Goal: Information Seeking & Learning: Check status

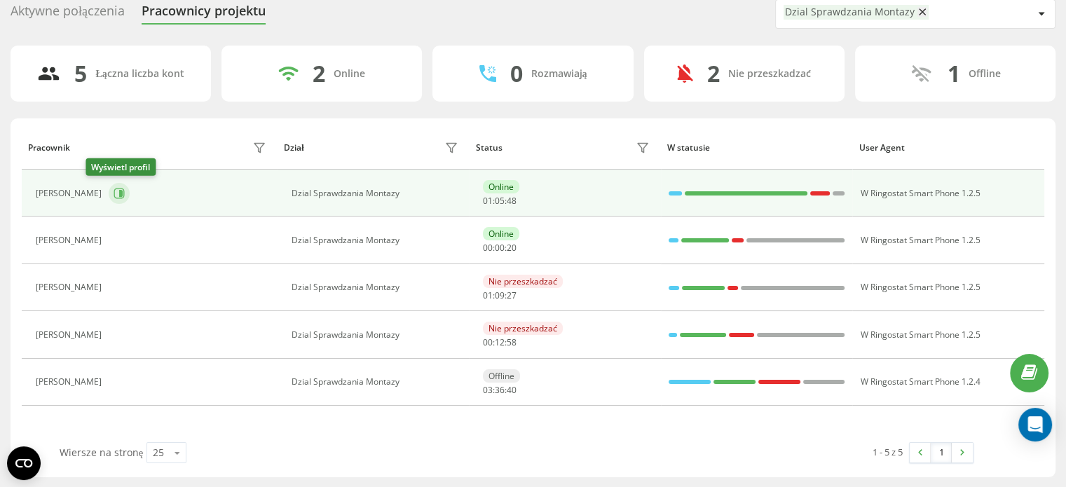
click at [114, 190] on icon at bounding box center [119, 193] width 11 height 11
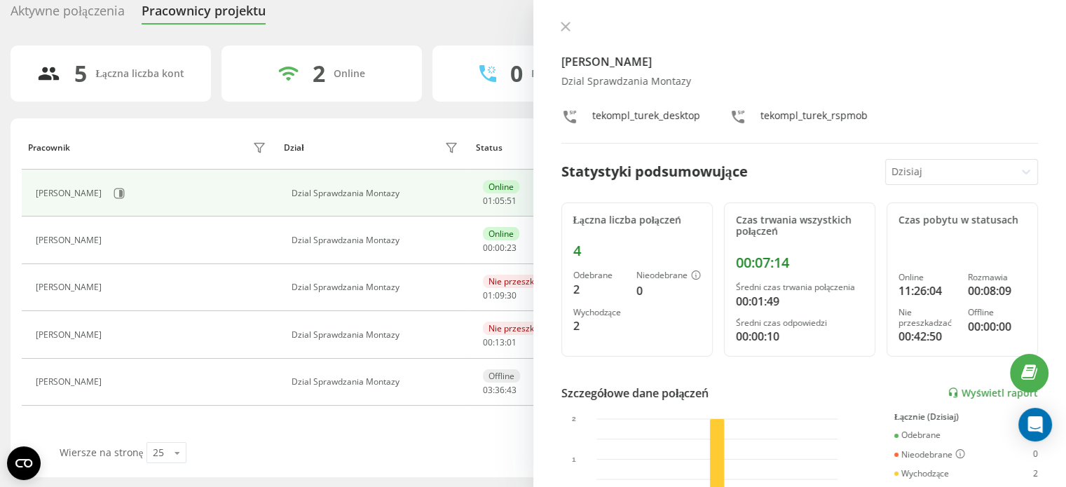
click at [569, 36] on div "[PERSON_NAME] Dzial Sprawdzania Montazy tekompl_turek_desktop tekompl_turek_rsp…" at bounding box center [800, 82] width 477 height 123
click at [569, 34] on button at bounding box center [566, 27] width 18 height 13
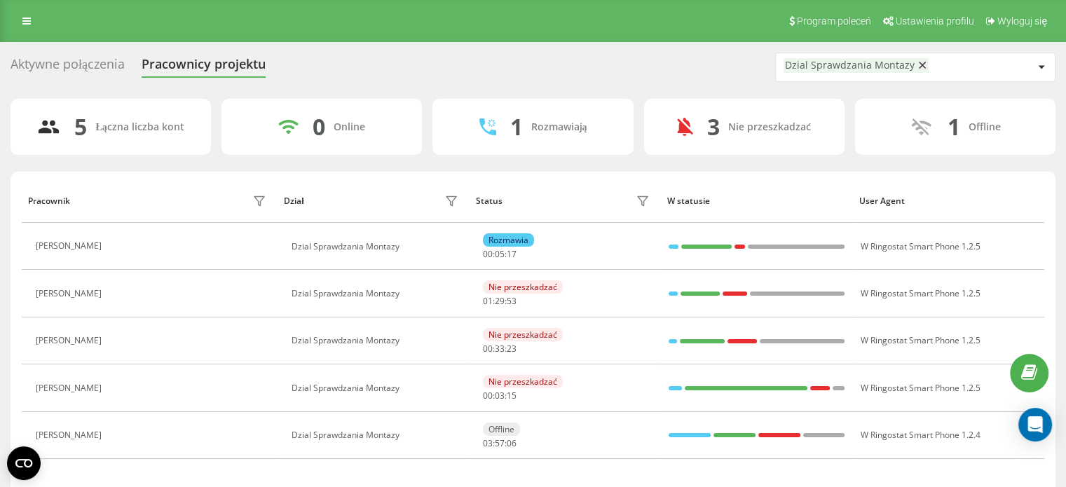
click at [91, 57] on div "Aktywne połączenia" at bounding box center [68, 68] width 114 height 22
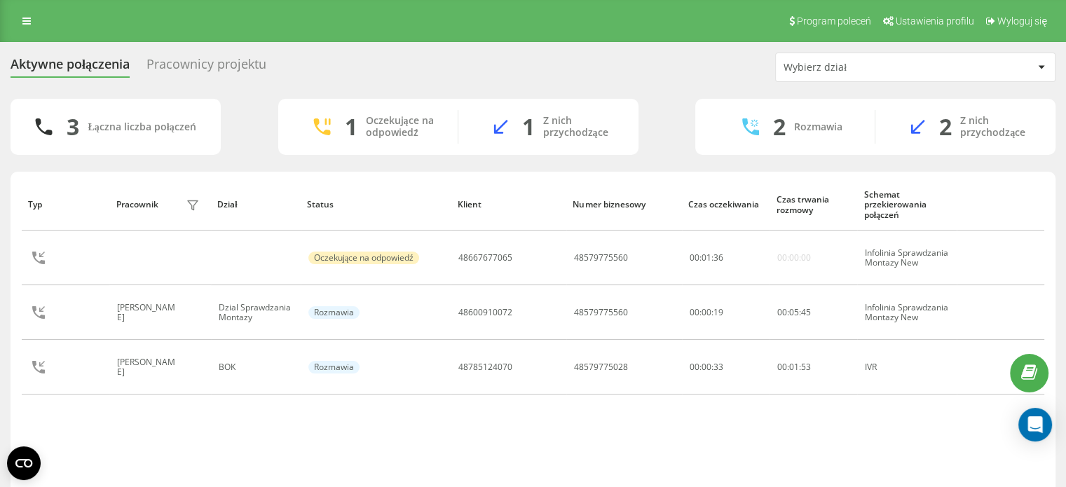
click at [698, 22] on div "Program poleceń Ustawienia profilu Wyloguj się" at bounding box center [533, 21] width 1066 height 42
click at [704, 23] on div "Program poleceń Ustawienia profilu Wyloguj się" at bounding box center [533, 21] width 1066 height 42
click at [189, 62] on div "Pracownicy projektu" at bounding box center [207, 68] width 120 height 22
click at [187, 61] on div "Pracownicy projektu" at bounding box center [207, 68] width 120 height 22
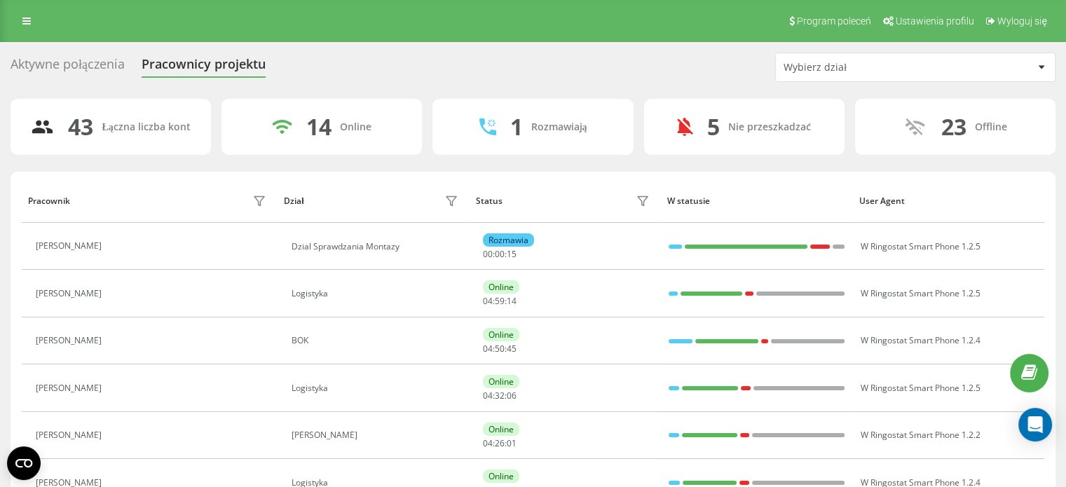
click at [109, 67] on div "Aktywne połączenia" at bounding box center [68, 68] width 114 height 22
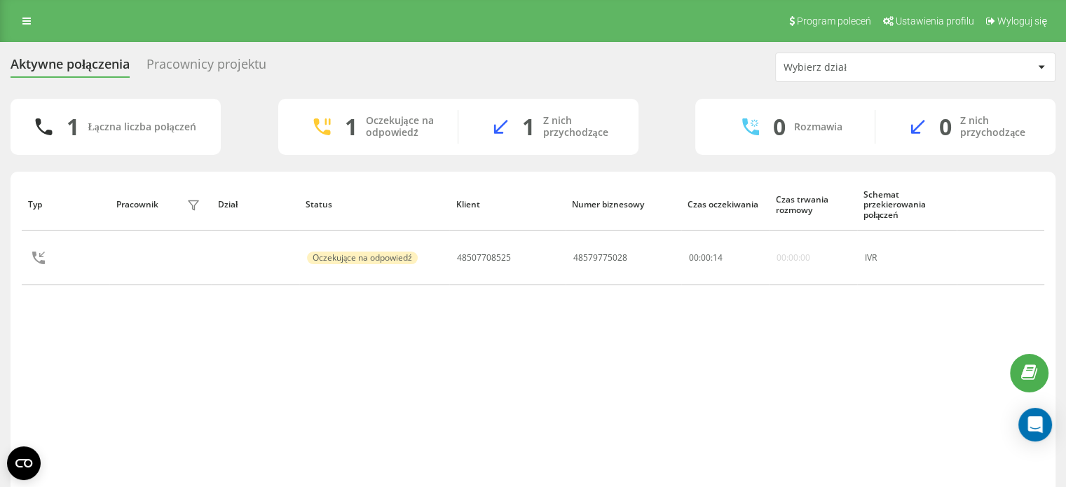
click at [1032, 72] on div "Wybierz dział" at bounding box center [909, 68] width 250 height 12
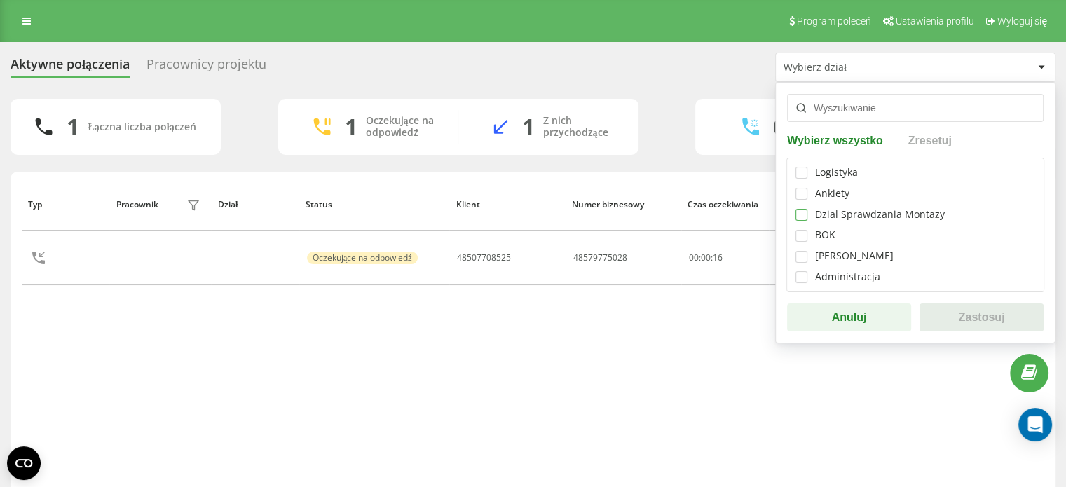
click at [798, 209] on label at bounding box center [802, 209] width 12 height 0
checkbox input "true"
click at [950, 318] on button "Zastosuj" at bounding box center [982, 318] width 124 height 28
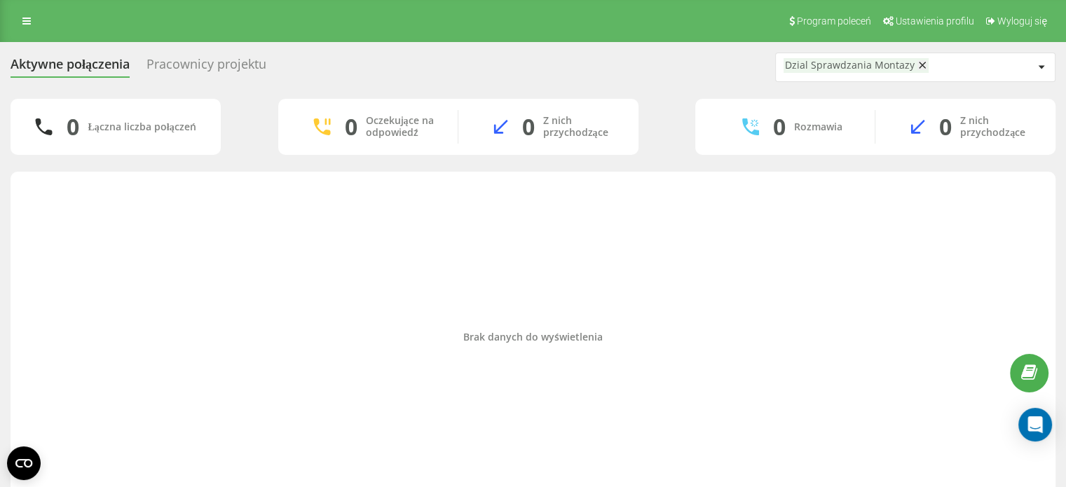
click at [181, 61] on div "Pracownicy projektu" at bounding box center [207, 68] width 120 height 22
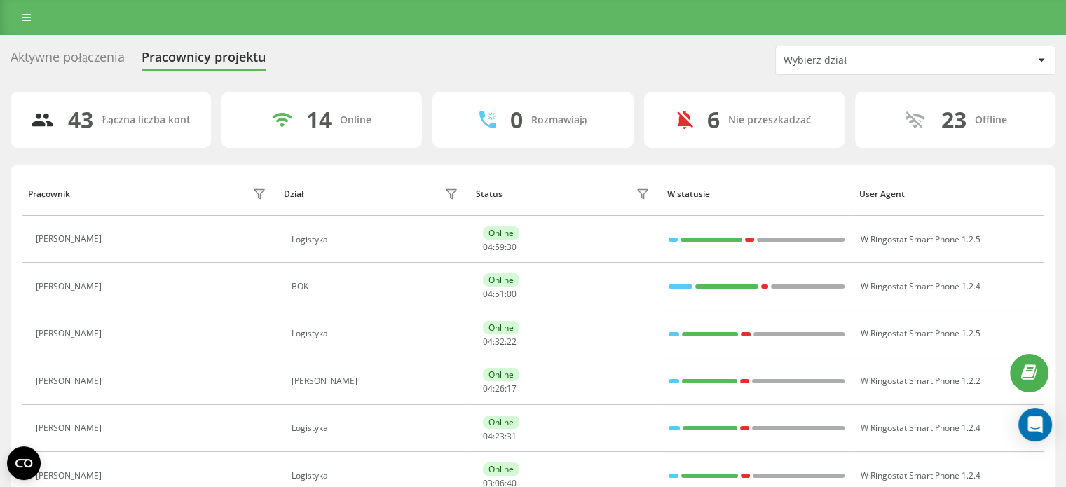
click at [889, 50] on div "Wybierz dział" at bounding box center [915, 60] width 279 height 28
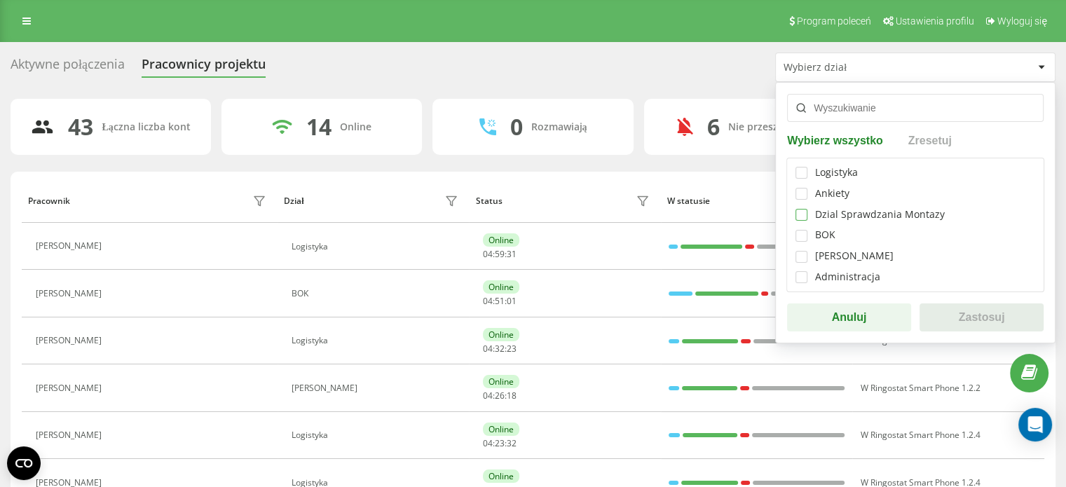
click at [799, 209] on label at bounding box center [802, 209] width 12 height 0
checkbox input "true"
click at [984, 323] on button "Zastosuj" at bounding box center [982, 318] width 124 height 28
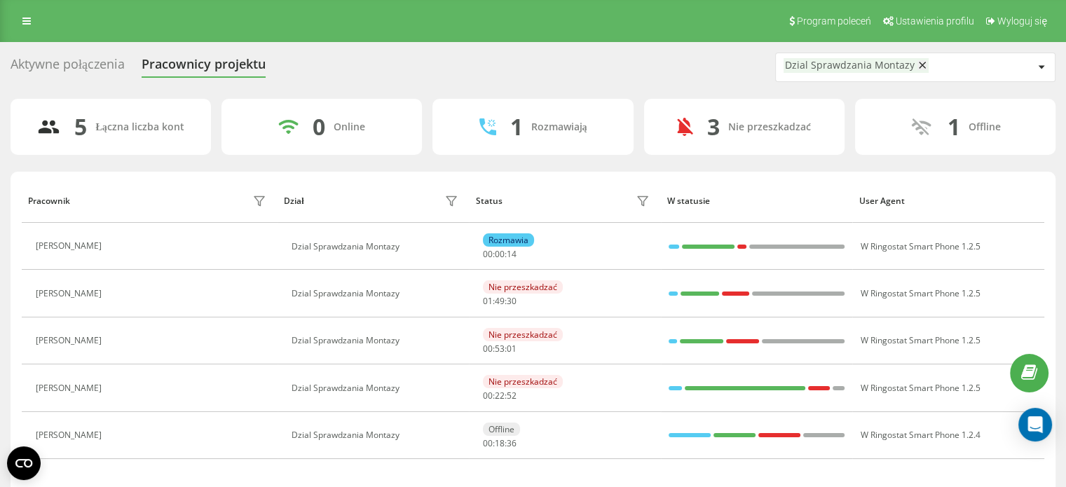
click at [704, 39] on div "Program poleceń Ustawienia profilu Wyloguj się" at bounding box center [533, 21] width 1066 height 42
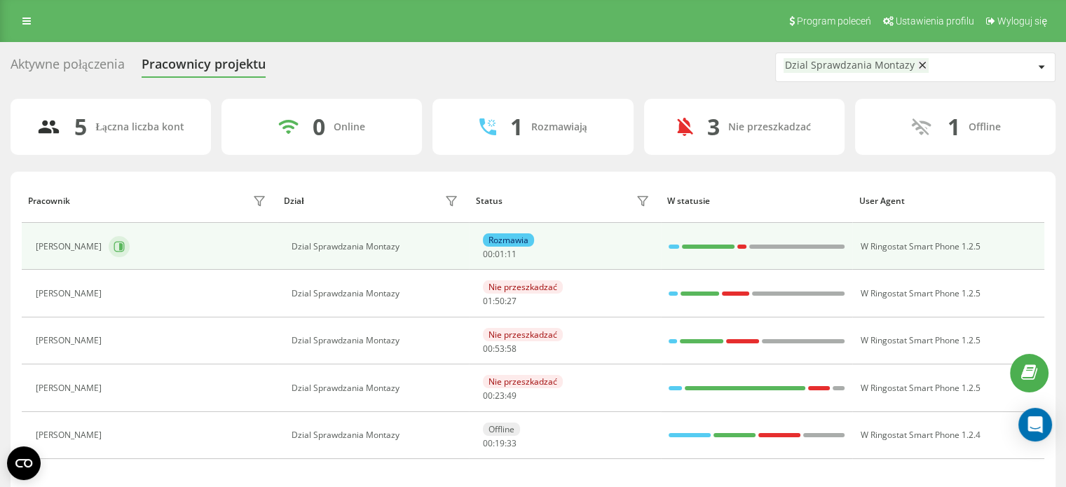
click at [114, 247] on icon at bounding box center [119, 246] width 11 height 11
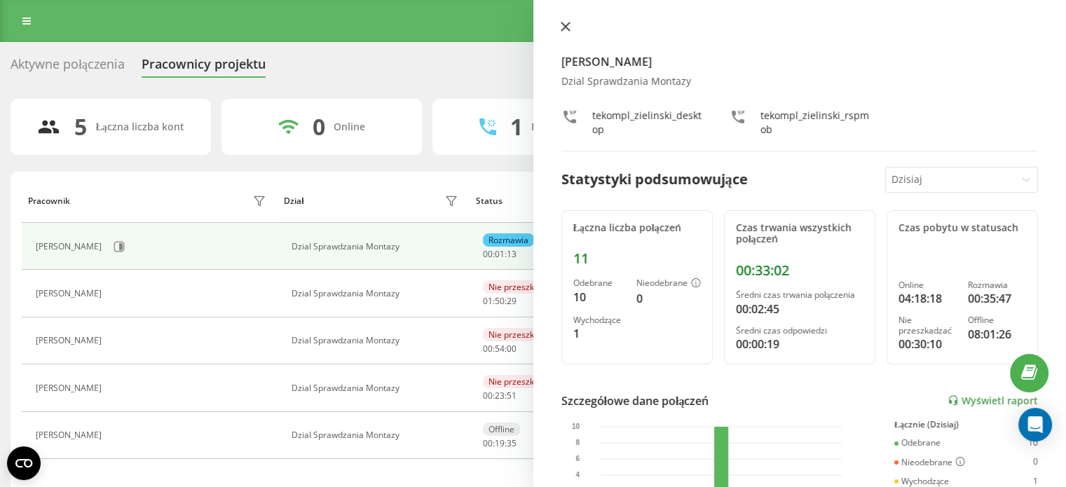
click at [563, 22] on icon at bounding box center [566, 27] width 10 height 10
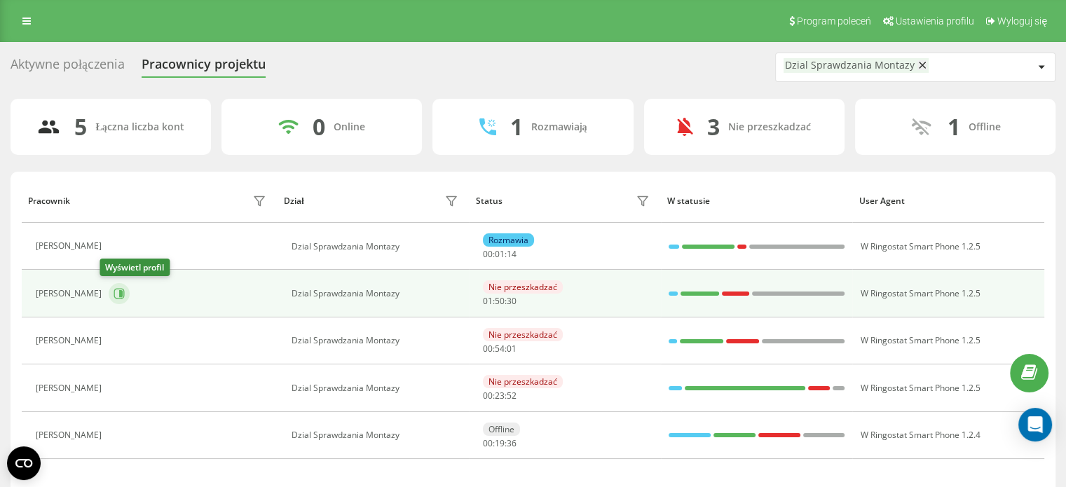
click at [112, 299] on button at bounding box center [119, 293] width 21 height 21
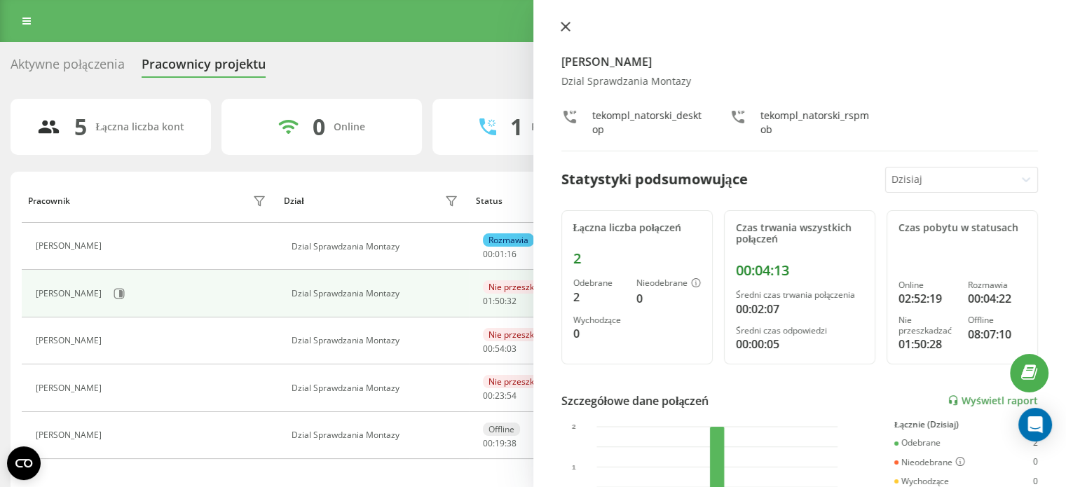
click at [570, 34] on button at bounding box center [566, 27] width 18 height 13
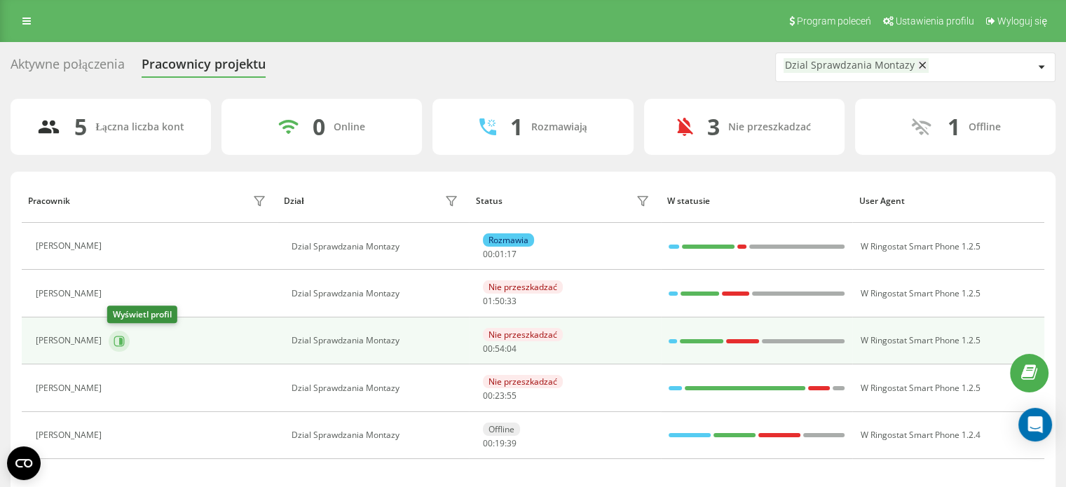
click at [122, 339] on icon at bounding box center [119, 341] width 11 height 11
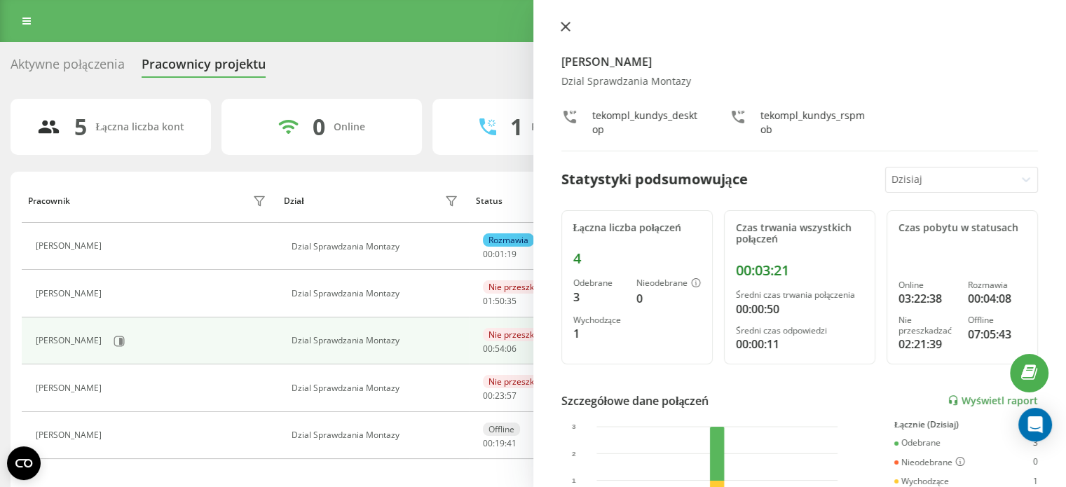
click at [564, 31] on icon at bounding box center [566, 27] width 10 height 10
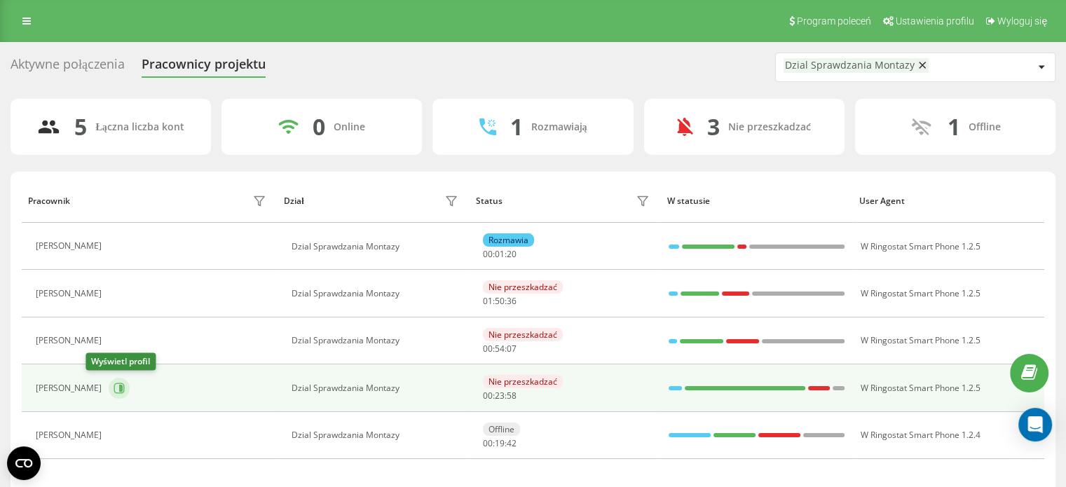
click at [109, 385] on button at bounding box center [119, 388] width 21 height 21
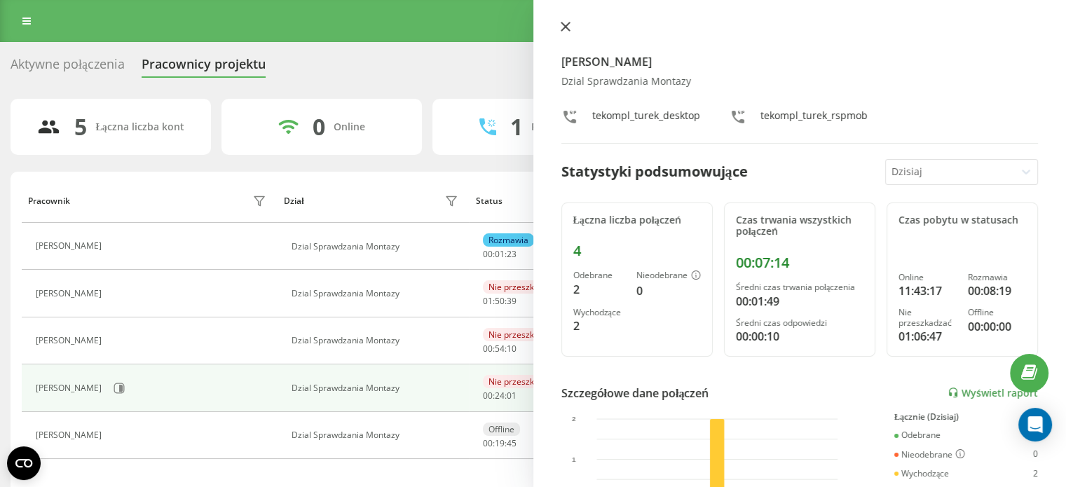
click at [570, 25] on button at bounding box center [566, 27] width 18 height 13
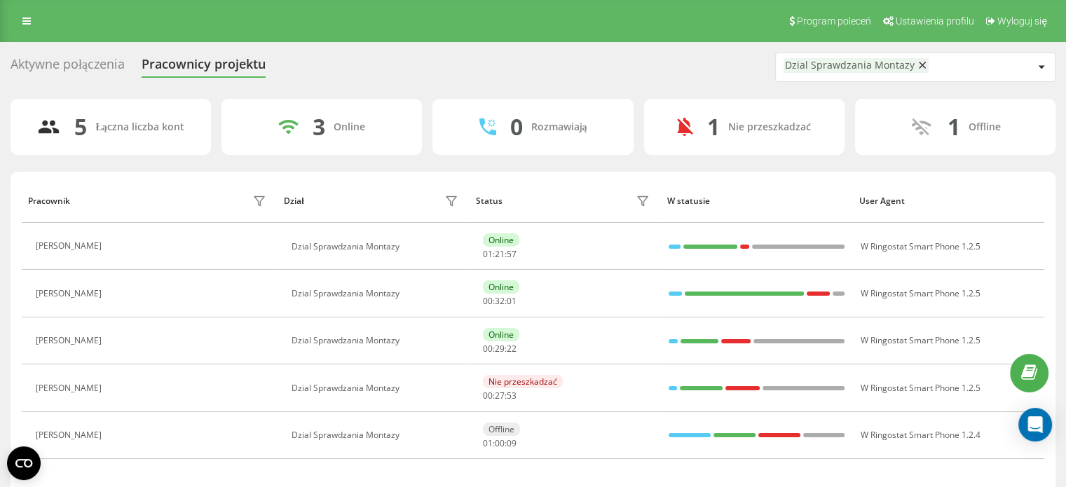
click at [319, 81] on div "Aktywne połączenia Pracownicy projektu Dzial Sprawdzania Montazy 5 Łączna liczb…" at bounding box center [533, 292] width 1045 height 478
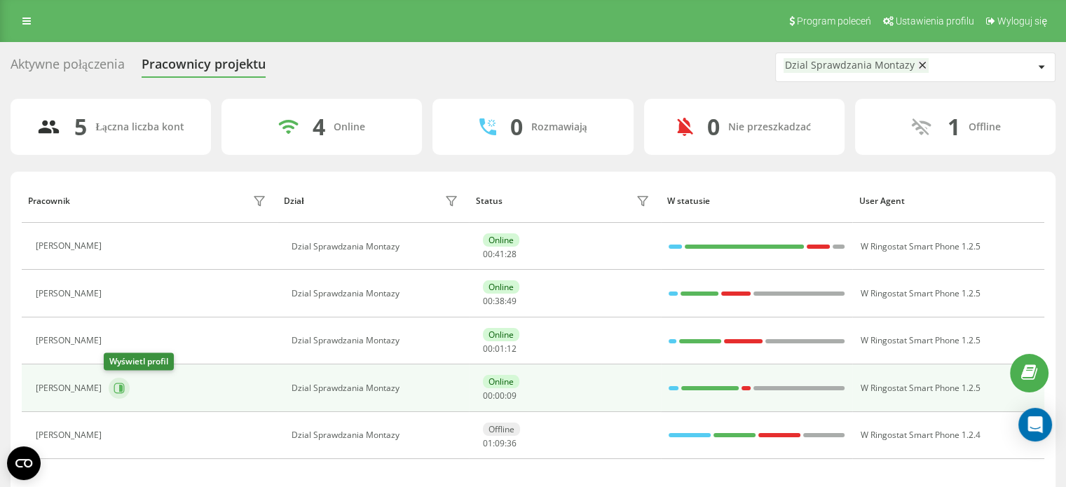
click at [115, 392] on icon at bounding box center [119, 388] width 11 height 11
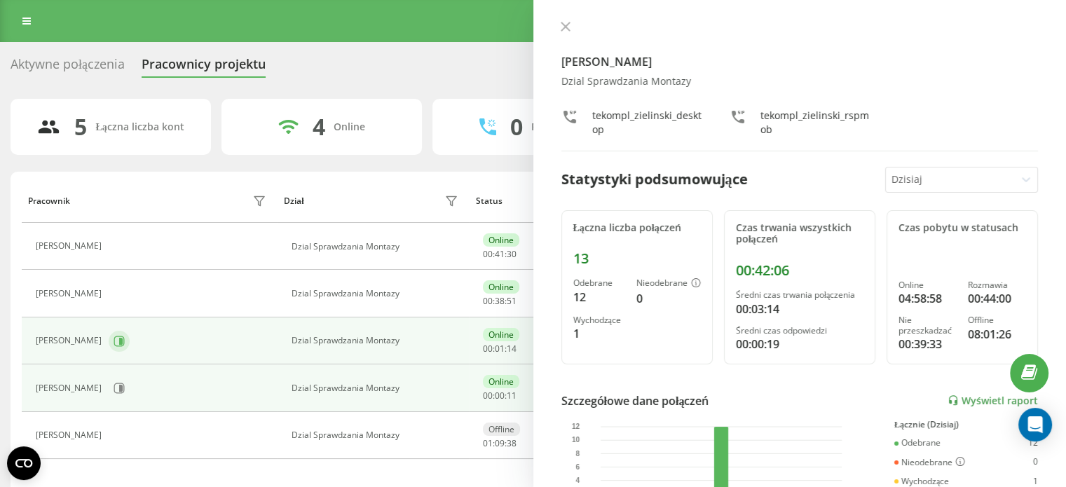
click at [127, 341] on div "[PERSON_NAME]" at bounding box center [153, 342] width 234 height 24
click at [119, 340] on icon at bounding box center [121, 340] width 4 height 7
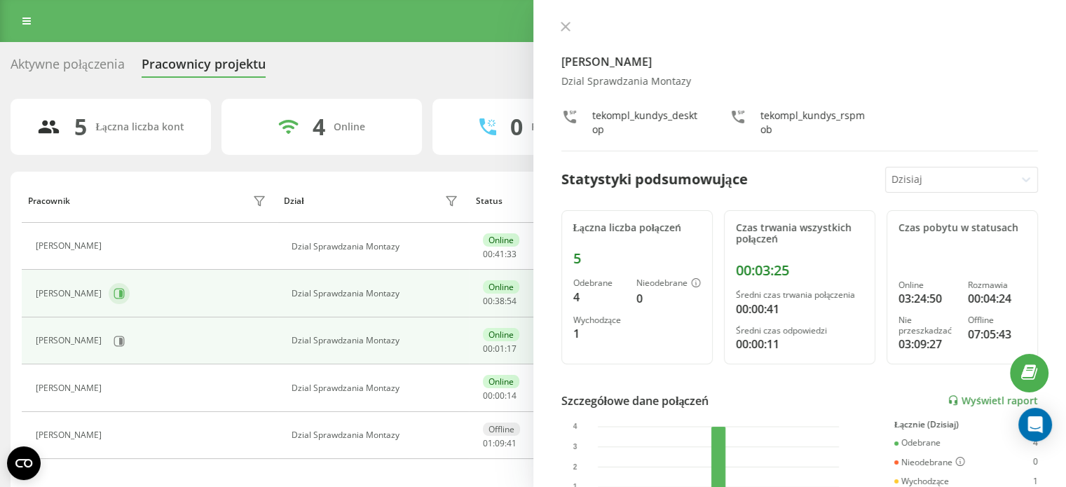
click at [119, 295] on icon at bounding box center [121, 293] width 4 height 7
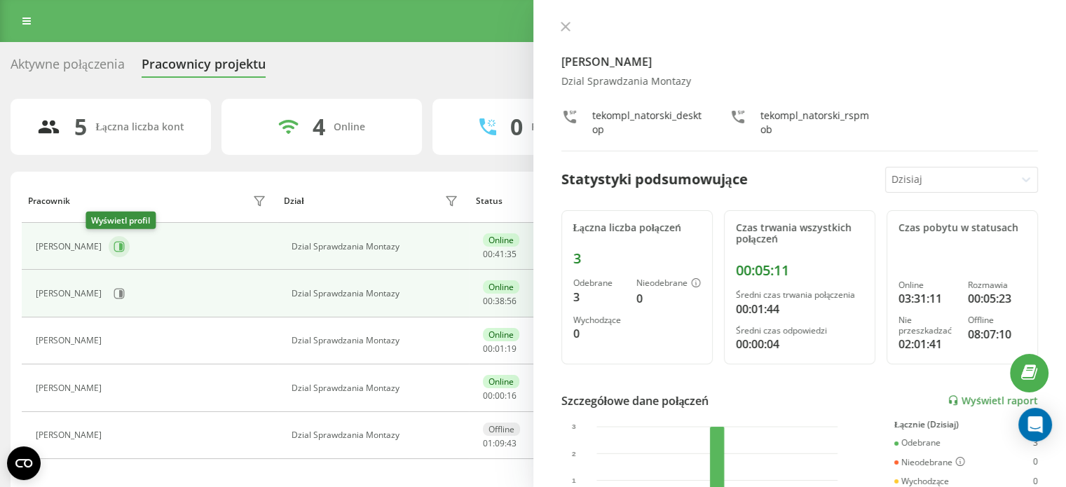
click at [114, 241] on icon at bounding box center [119, 246] width 11 height 11
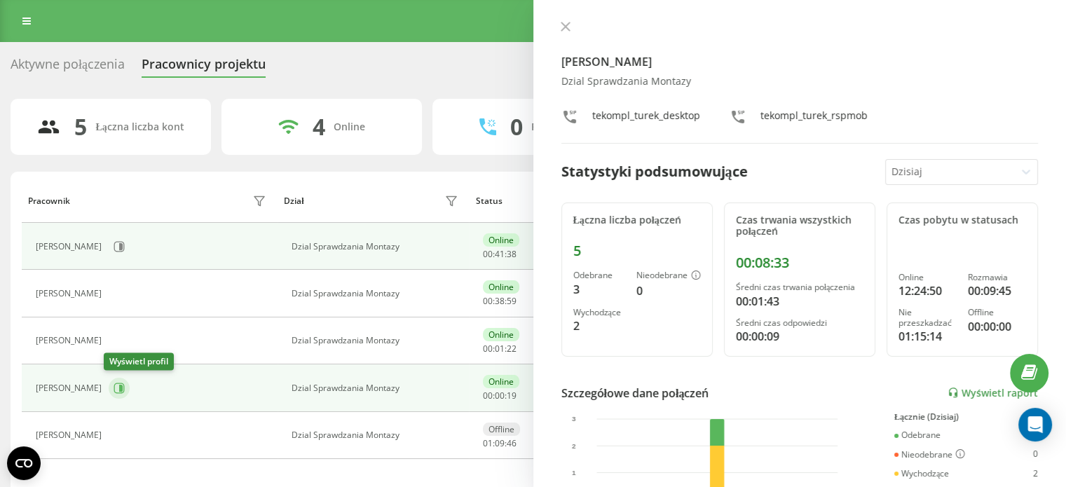
click at [119, 390] on icon at bounding box center [121, 388] width 4 height 7
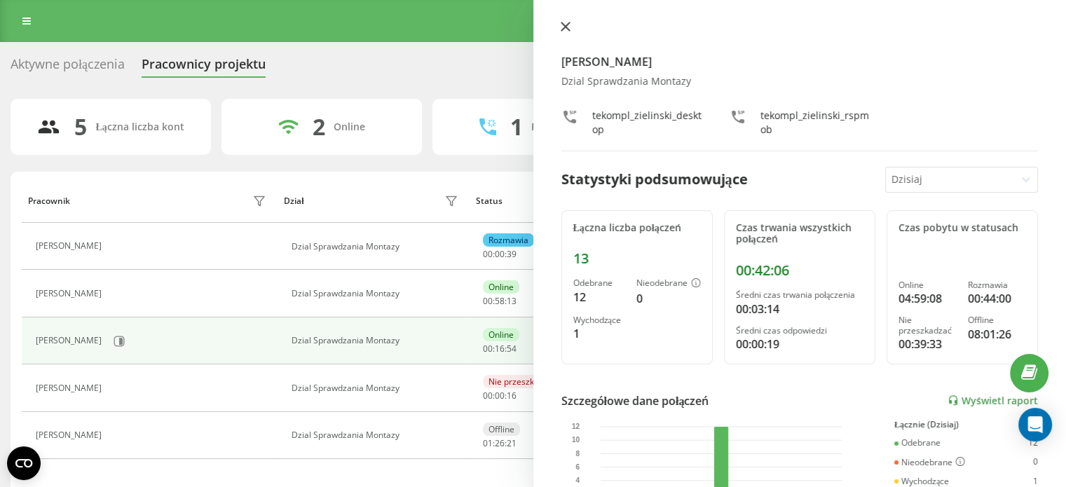
click at [564, 22] on icon at bounding box center [566, 27] width 10 height 10
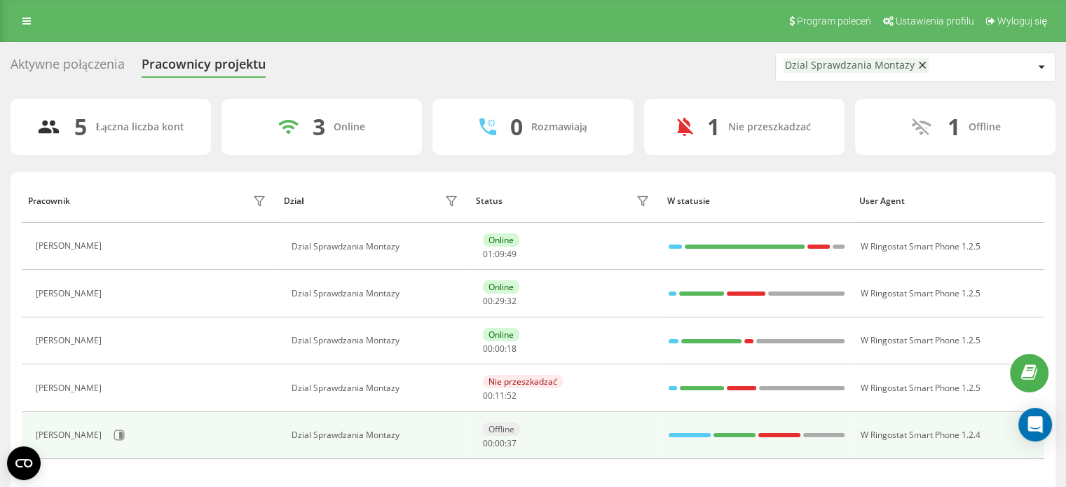
click at [569, 432] on div "Offline 00 : 00 : 37" at bounding box center [568, 436] width 170 height 26
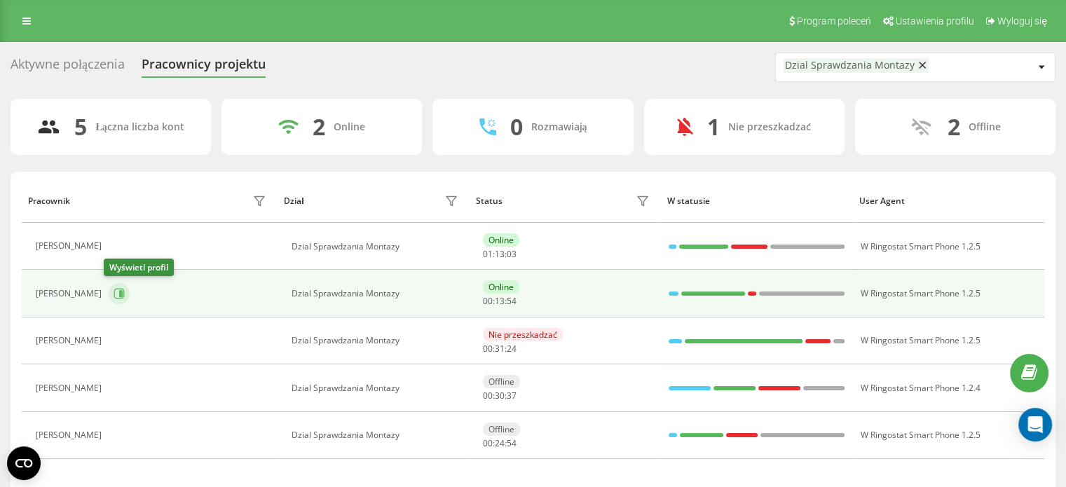
click at [115, 295] on tbody "[PERSON_NAME] Dzial Sprawdzania Montazy Online 01 : 13 : 03 W Ringostat Smart P…" at bounding box center [533, 341] width 1023 height 236
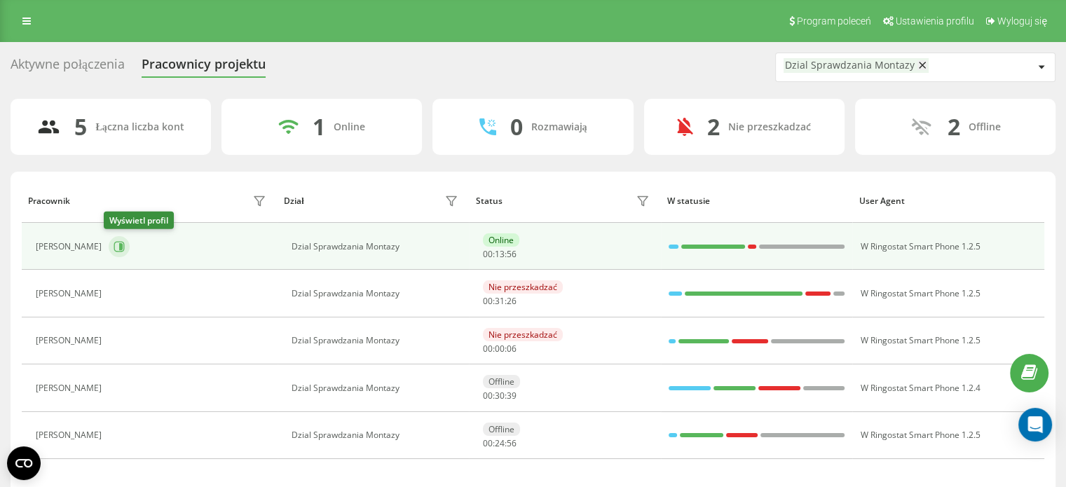
click at [121, 243] on button at bounding box center [119, 246] width 21 height 21
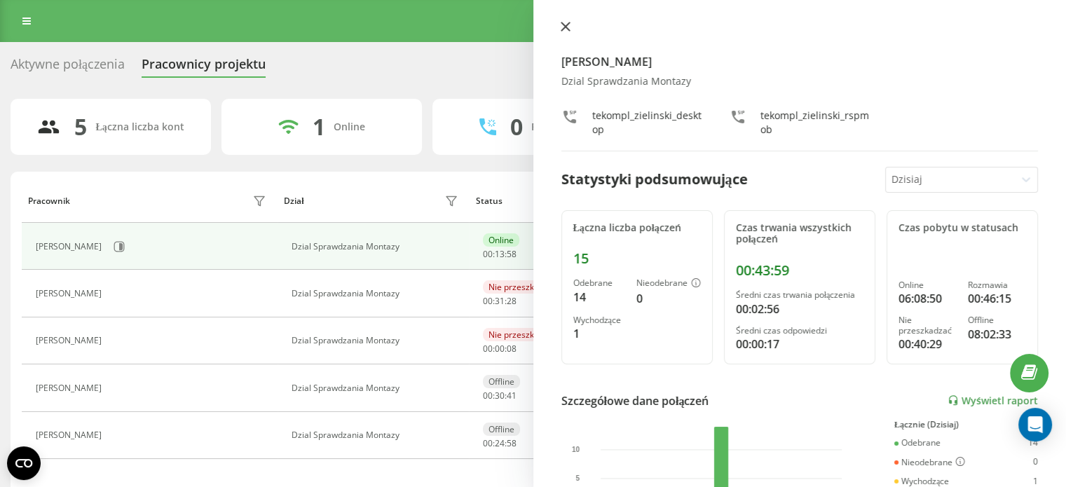
click at [562, 27] on icon at bounding box center [566, 27] width 10 height 10
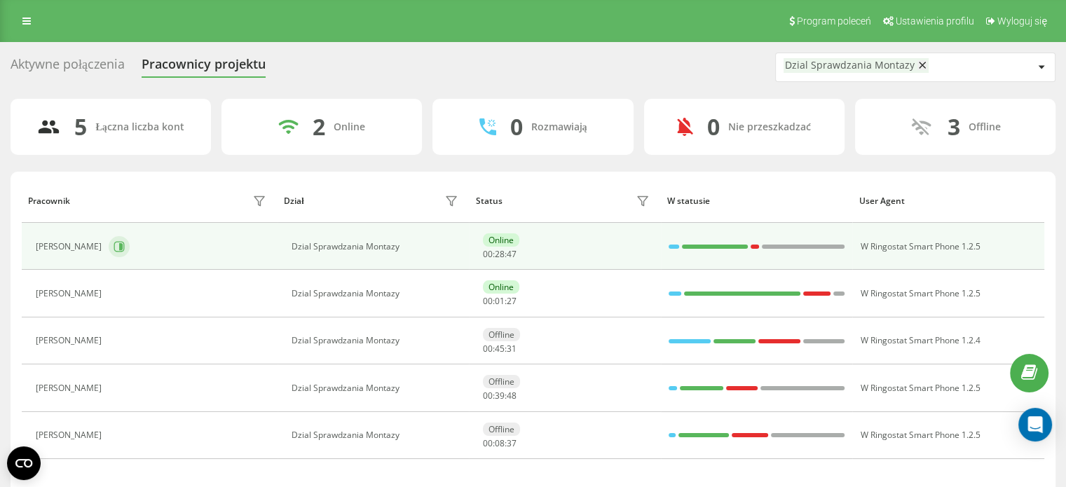
click at [114, 246] on icon at bounding box center [119, 246] width 11 height 11
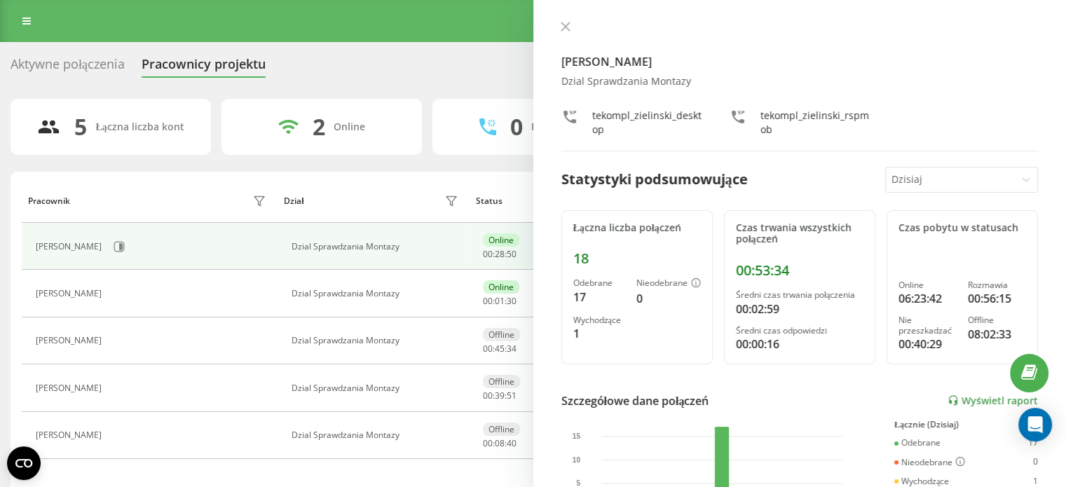
click at [579, 22] on div at bounding box center [800, 28] width 477 height 14
click at [569, 22] on icon at bounding box center [566, 27] width 10 height 10
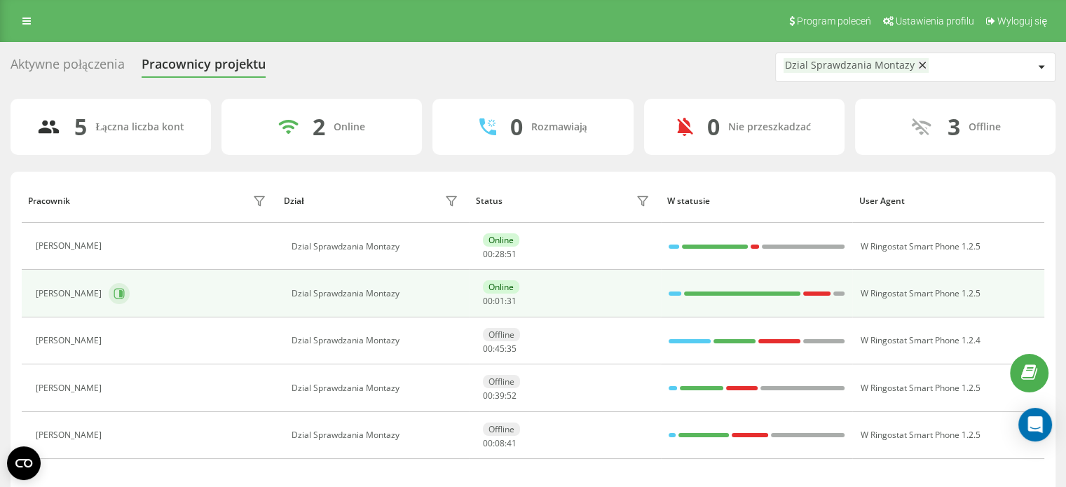
click at [114, 288] on icon at bounding box center [119, 293] width 11 height 11
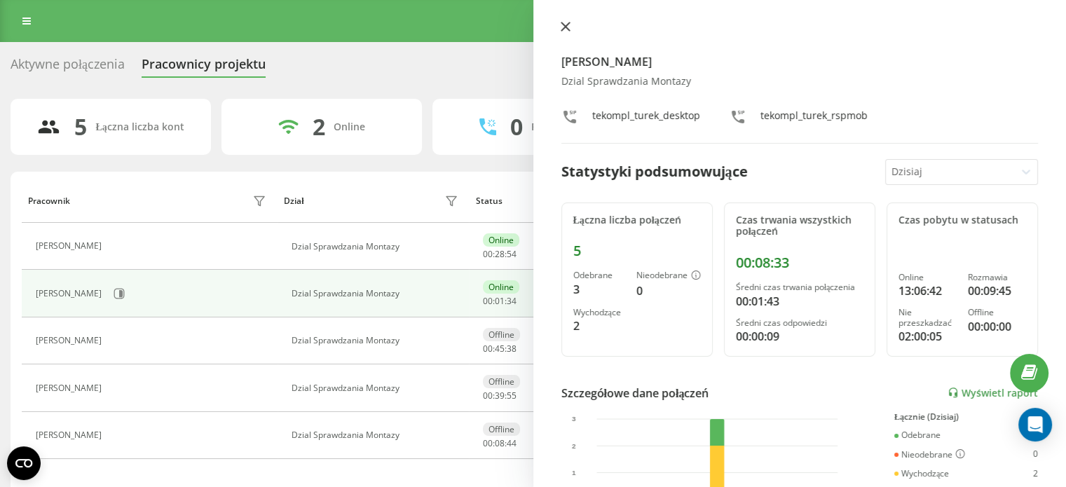
click at [564, 22] on icon at bounding box center [566, 27] width 10 height 10
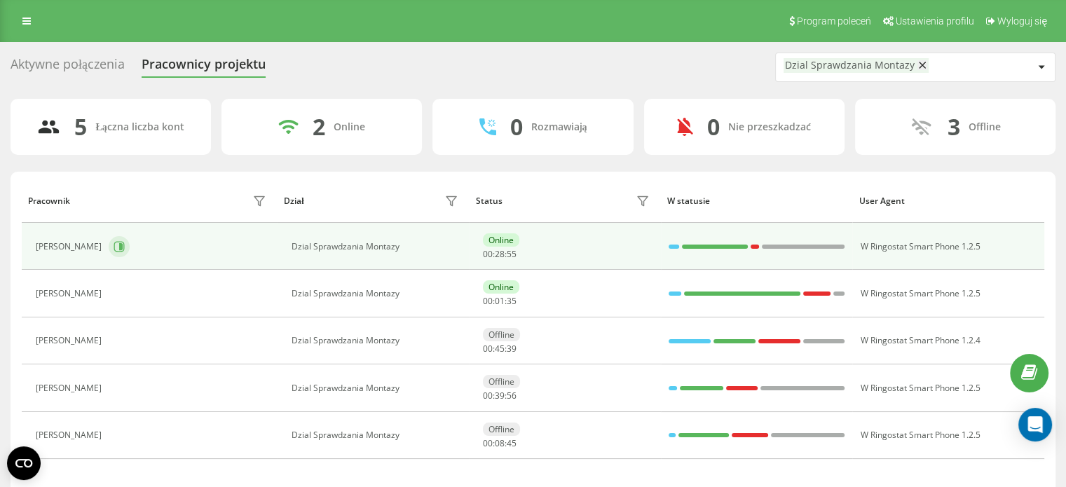
click at [121, 251] on button at bounding box center [119, 246] width 21 height 21
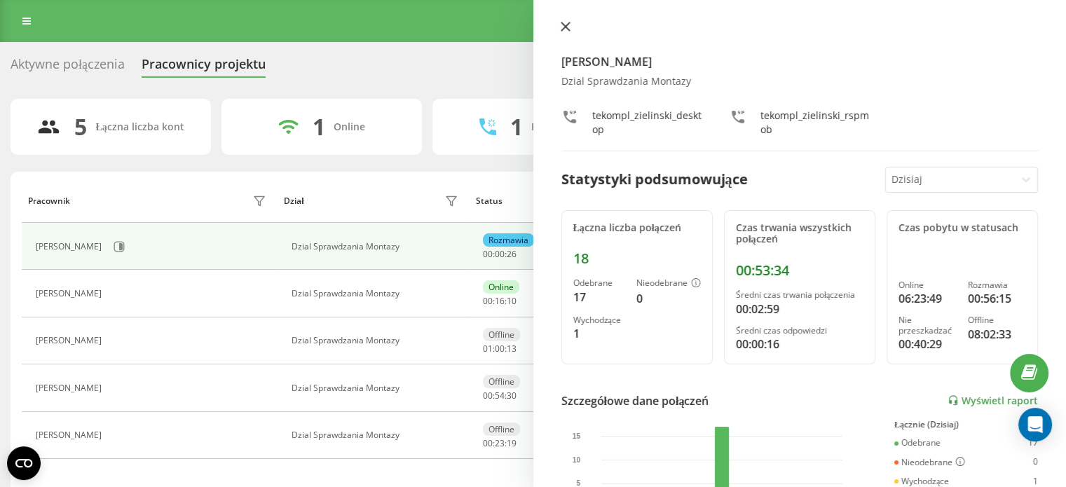
click at [566, 32] on button at bounding box center [566, 27] width 18 height 13
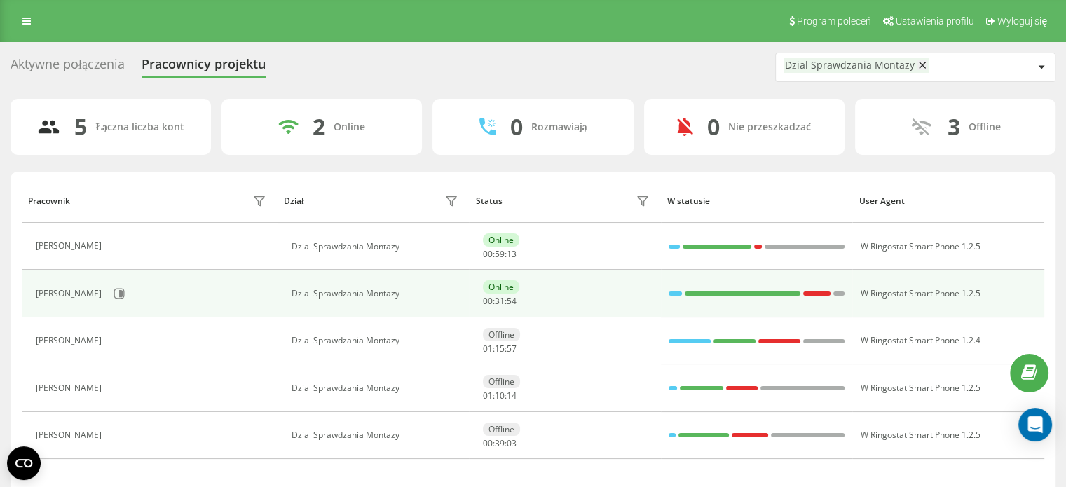
click at [107, 289] on div "[PERSON_NAME]" at bounding box center [153, 294] width 234 height 24
click at [114, 289] on icon at bounding box center [119, 293] width 11 height 11
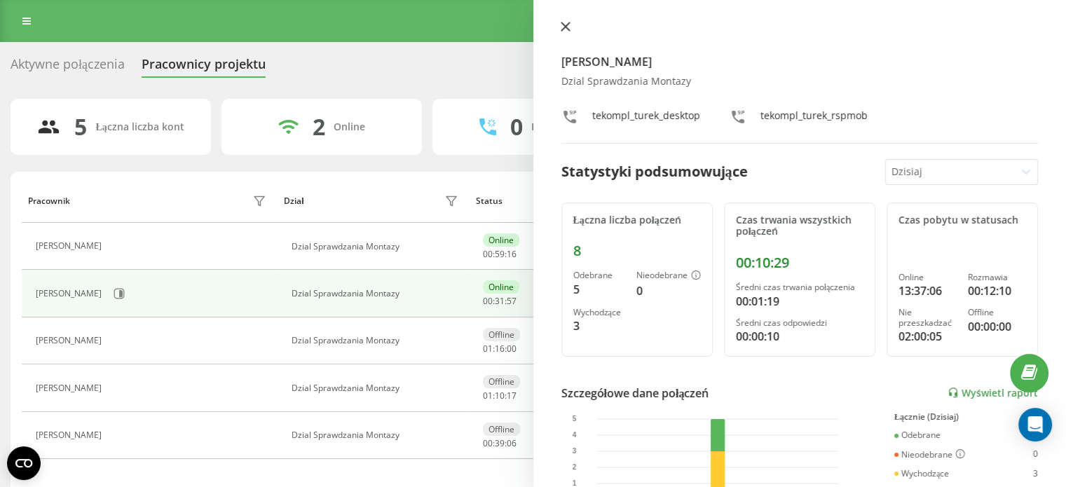
click at [564, 25] on icon at bounding box center [566, 27] width 10 height 10
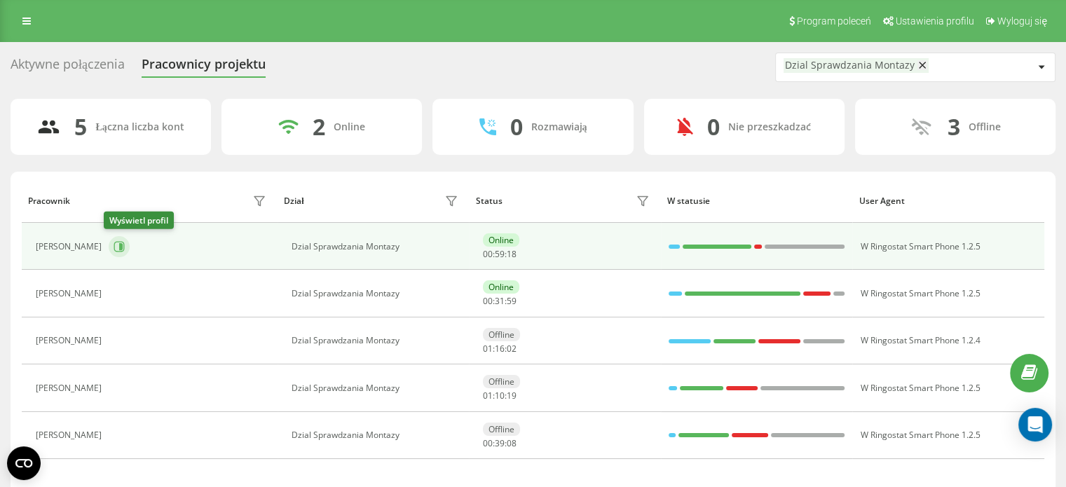
click at [119, 248] on icon at bounding box center [119, 246] width 11 height 11
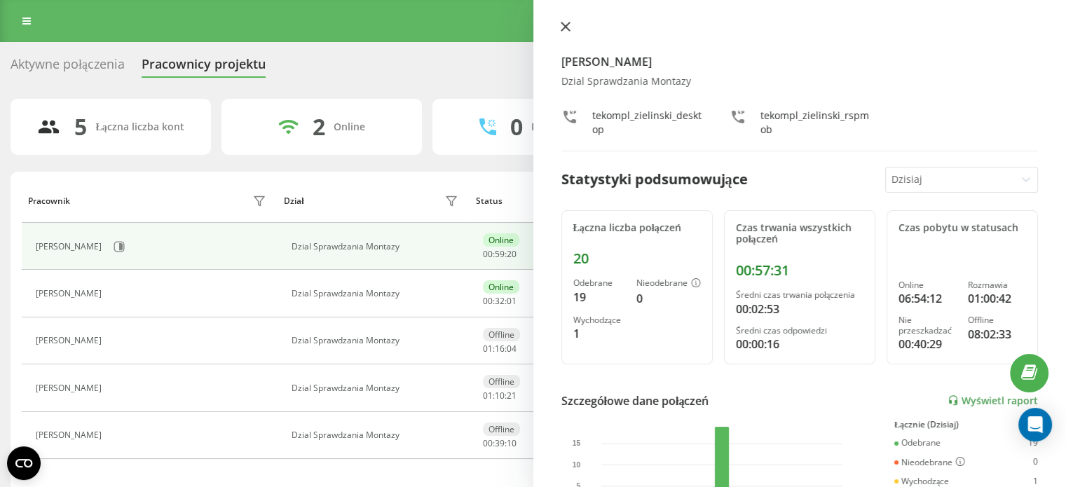
click at [563, 30] on icon at bounding box center [566, 27] width 10 height 10
